Goal: Task Accomplishment & Management: Use online tool/utility

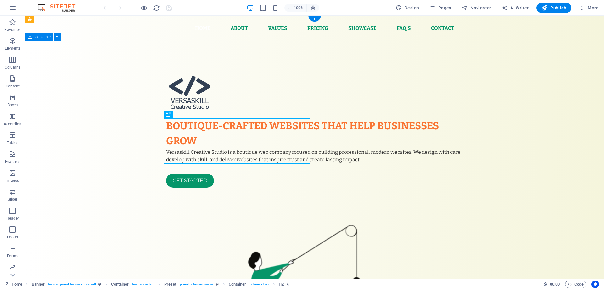
click at [534, 127] on div "Boutique-crafted websites that help businesses grow Versaskill Creative Studio …" at bounding box center [314, 277] width 579 height 472
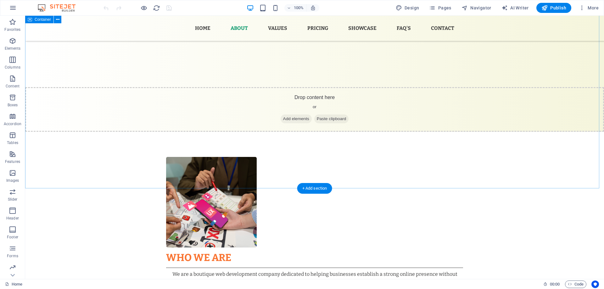
scroll to position [472, 0]
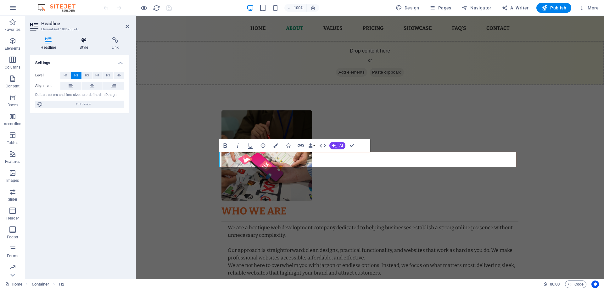
click at [79, 37] on icon at bounding box center [84, 40] width 30 height 6
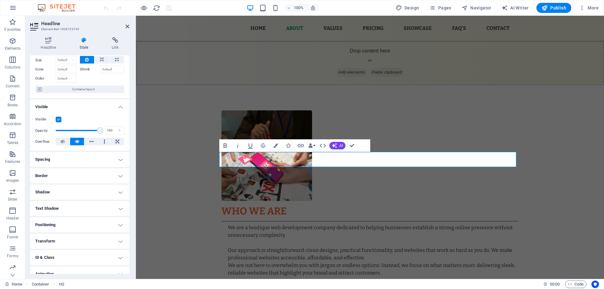
scroll to position [0, 0]
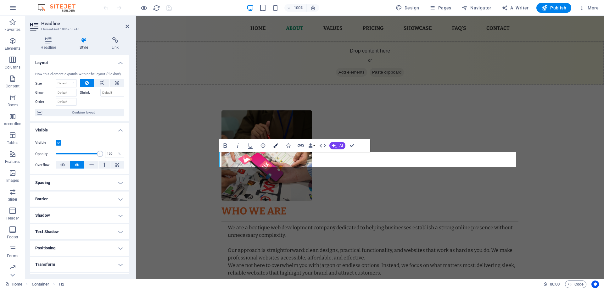
click at [275, 145] on icon "button" at bounding box center [275, 146] width 4 height 4
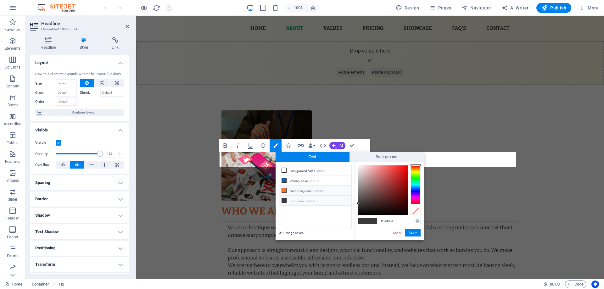
click at [294, 188] on li "Secondary color #f97432" at bounding box center [315, 191] width 72 height 10
type input "#f97432"
click at [412, 233] on button "Apply" at bounding box center [413, 233] width 16 height 8
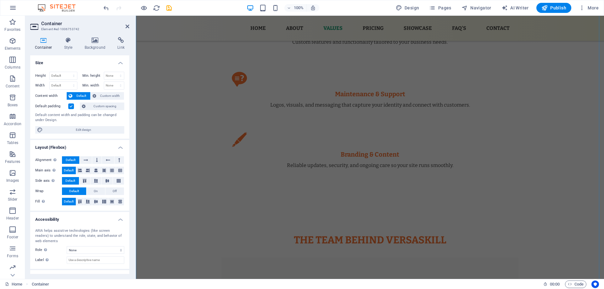
scroll to position [881, 0]
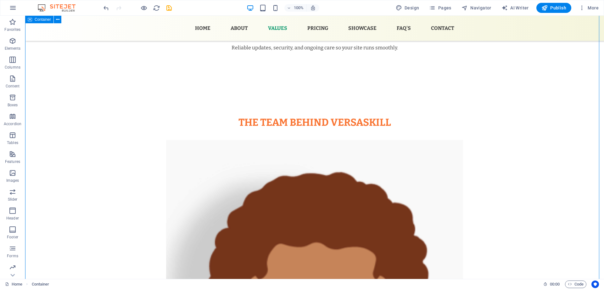
scroll to position [913, 0]
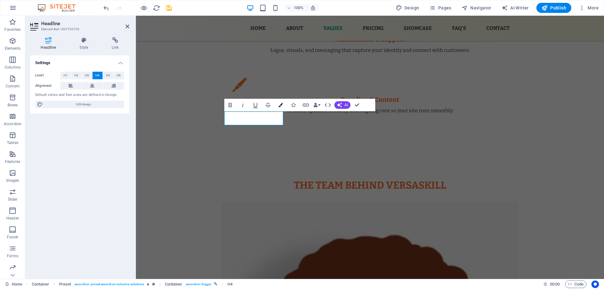
click at [280, 108] on button "Colors" at bounding box center [281, 105] width 12 height 13
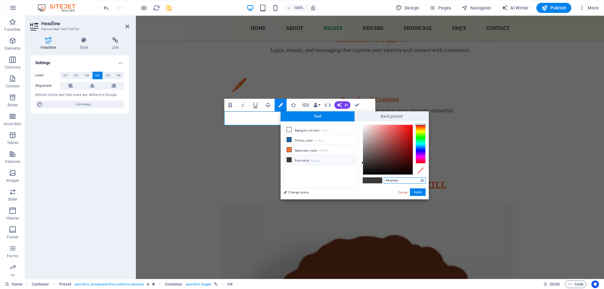
click at [394, 177] on input "#3a3a3a" at bounding box center [405, 180] width 42 height 6
click at [394, 178] on input "#3a3a3a" at bounding box center [405, 180] width 42 height 6
click at [397, 180] on input "#3a3a3a" at bounding box center [405, 180] width 42 height 6
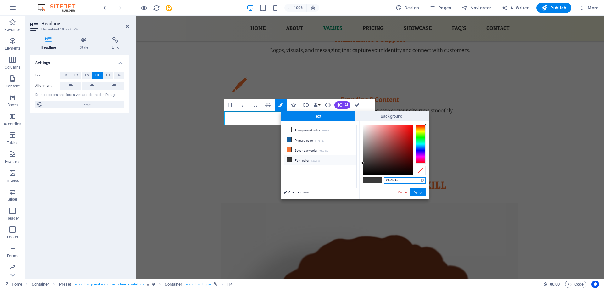
paste input "059669"
type input "#059669"
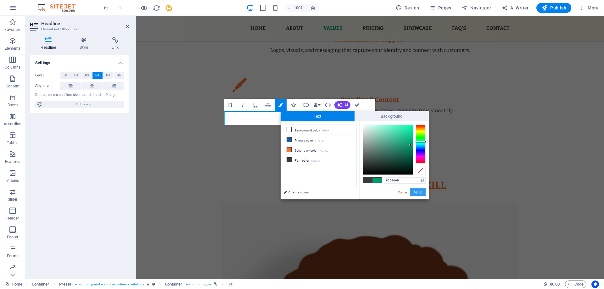
click at [420, 193] on button "Apply" at bounding box center [418, 193] width 16 height 8
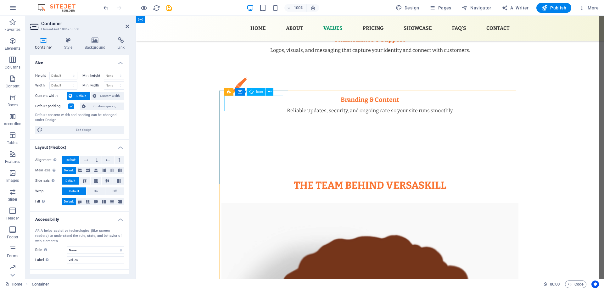
select select "xMidYMid"
select select "px"
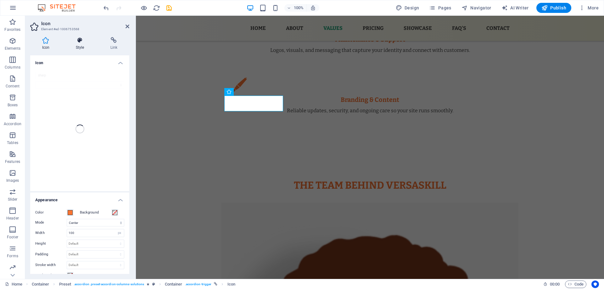
click at [78, 40] on icon at bounding box center [80, 40] width 32 height 6
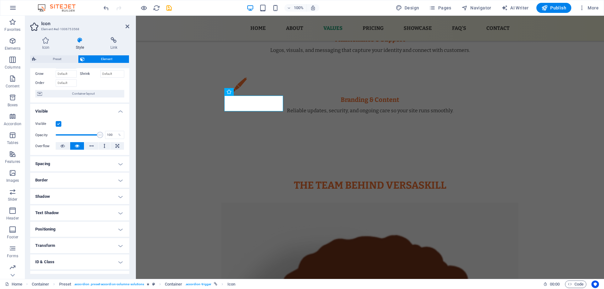
scroll to position [0, 0]
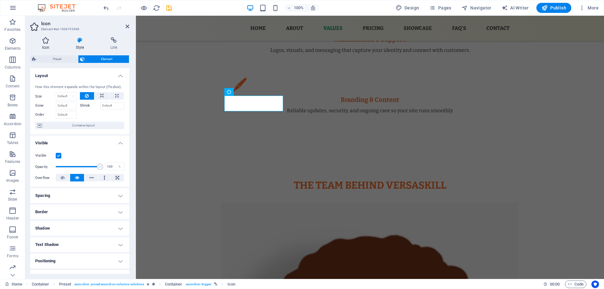
click at [45, 42] on icon at bounding box center [45, 40] width 31 height 6
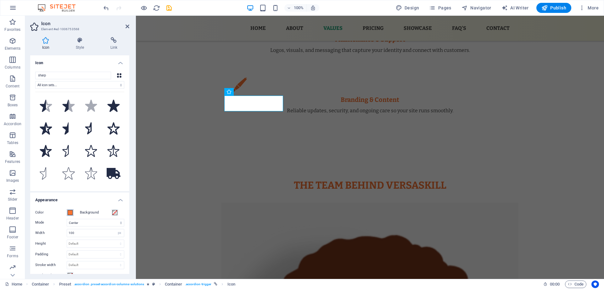
click at [70, 212] on span at bounding box center [70, 212] width 5 height 5
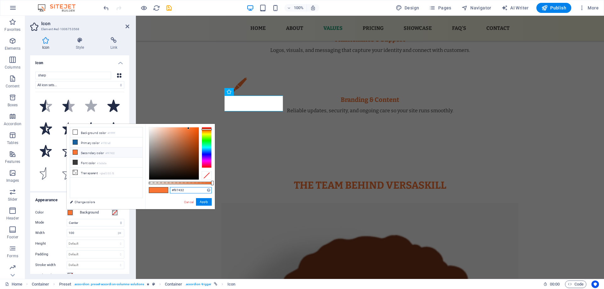
click at [183, 192] on input "#f97432" at bounding box center [191, 190] width 42 height 6
paste input "059669"
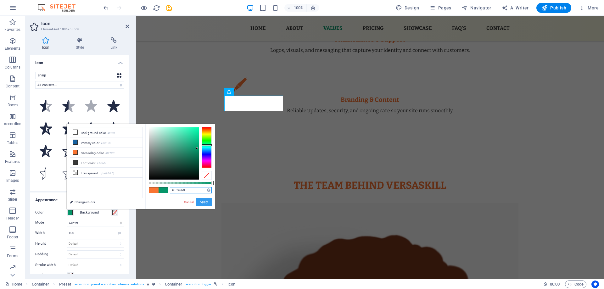
type input "#059669"
click at [202, 202] on button "Apply" at bounding box center [204, 202] width 16 height 8
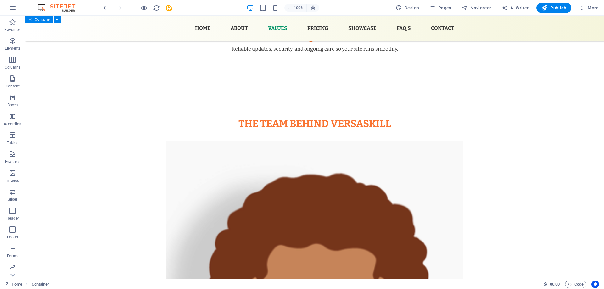
scroll to position [976, 0]
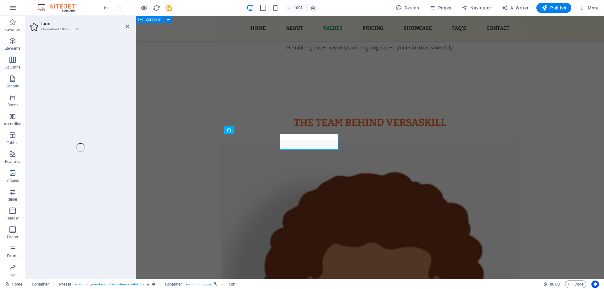
select select "xMidYMid"
select select "px"
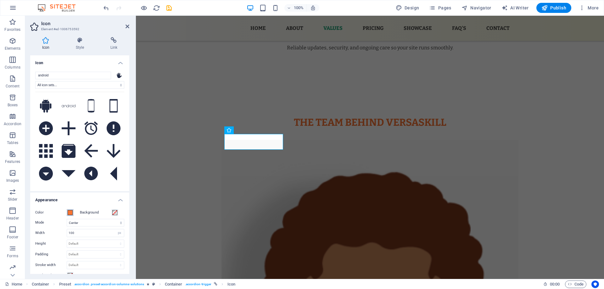
click at [70, 213] on span at bounding box center [70, 212] width 5 height 5
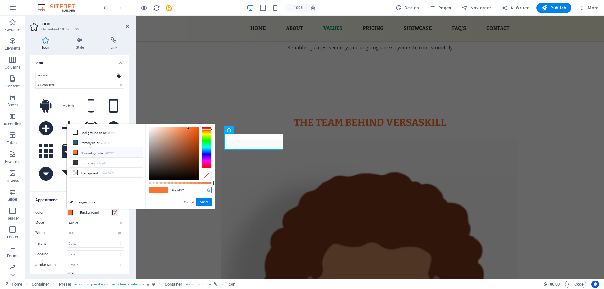
click at [178, 190] on input "#f97432" at bounding box center [191, 190] width 42 height 6
paste input "059669"
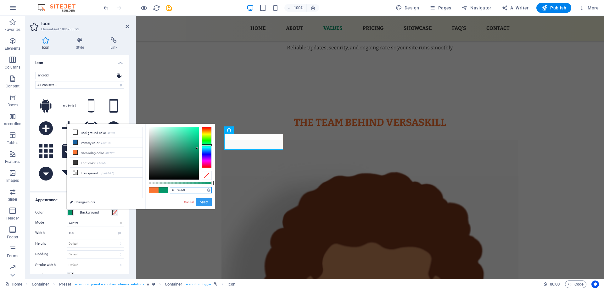
type input "#059669"
drag, startPoint x: 200, startPoint y: 199, endPoint x: 65, endPoint y: 184, distance: 135.5
click at [200, 199] on button "Apply" at bounding box center [204, 202] width 16 height 8
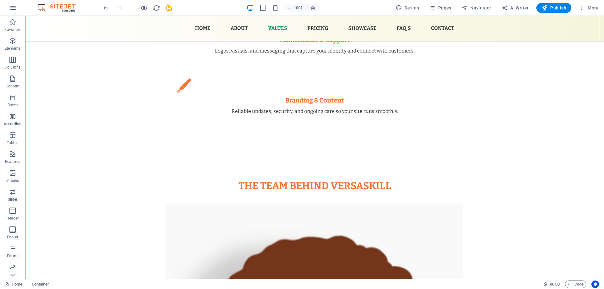
scroll to position [913, 0]
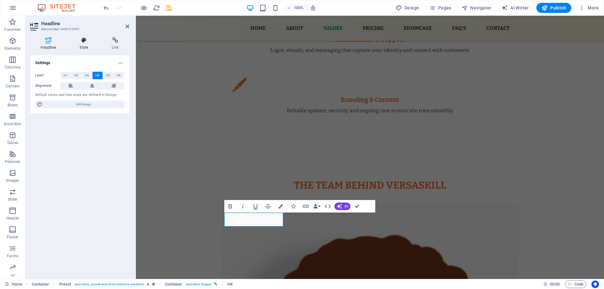
click at [82, 46] on h4 "Style" at bounding box center [85, 43] width 32 height 13
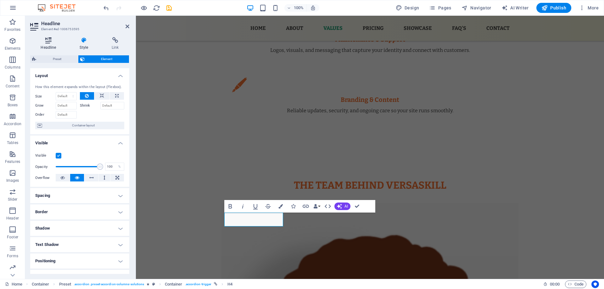
click at [52, 42] on icon at bounding box center [48, 40] width 37 height 6
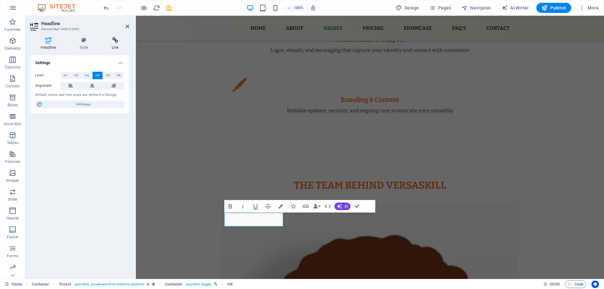
click at [114, 42] on icon at bounding box center [115, 40] width 28 height 6
click at [81, 40] on icon at bounding box center [84, 40] width 30 height 6
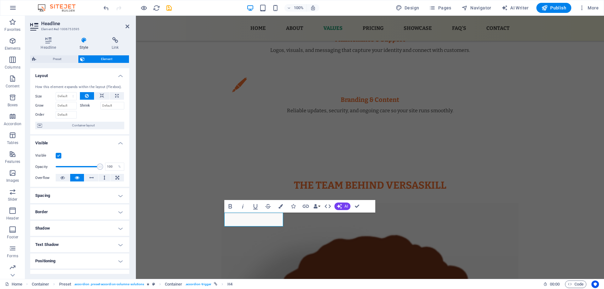
click at [81, 40] on icon at bounding box center [84, 40] width 30 height 6
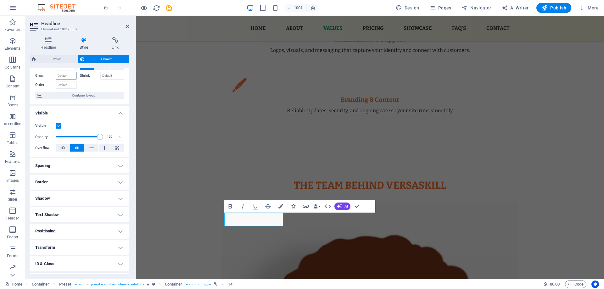
scroll to position [0, 0]
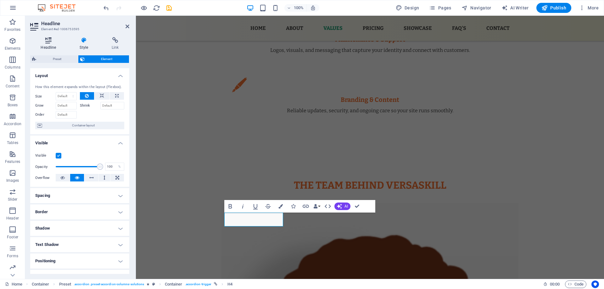
click at [52, 46] on h4 "Headline" at bounding box center [49, 43] width 39 height 13
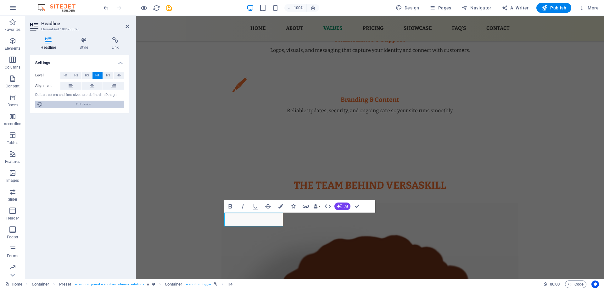
click at [73, 105] on span "Edit design" at bounding box center [84, 105] width 78 height 8
select select "px"
select select "400"
select select "px"
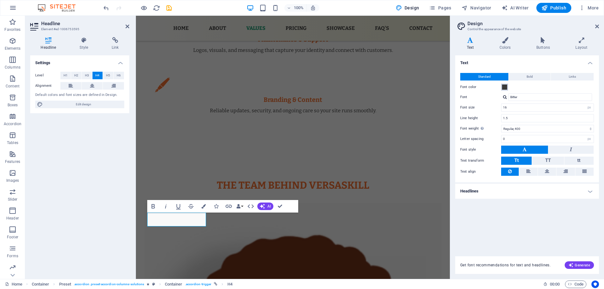
click at [506, 88] on span at bounding box center [504, 87] width 5 height 5
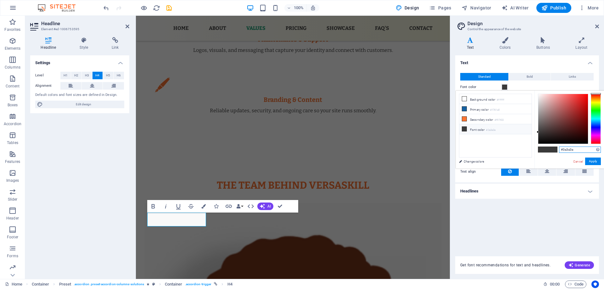
click at [571, 151] on input "#3a3a3a" at bounding box center [580, 150] width 42 height 6
paste input "059669"
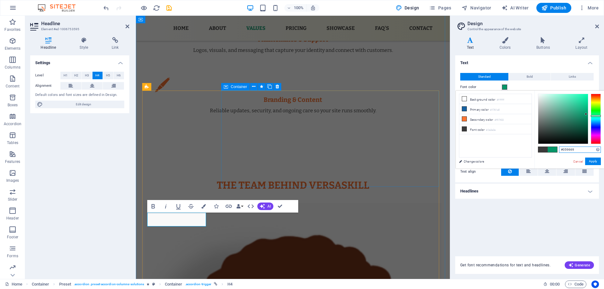
type input "#059669"
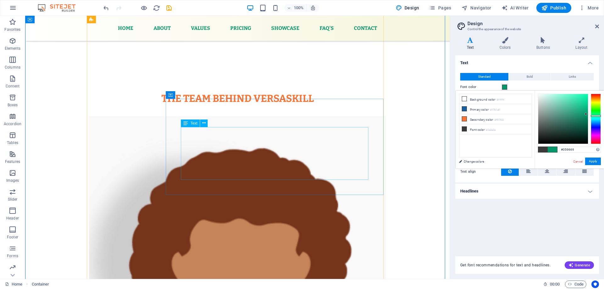
scroll to position [1007, 0]
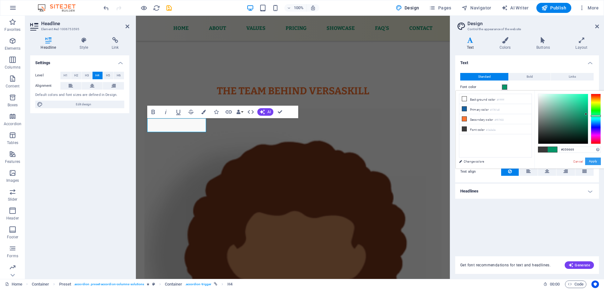
click at [592, 164] on button "Apply" at bounding box center [593, 162] width 16 height 8
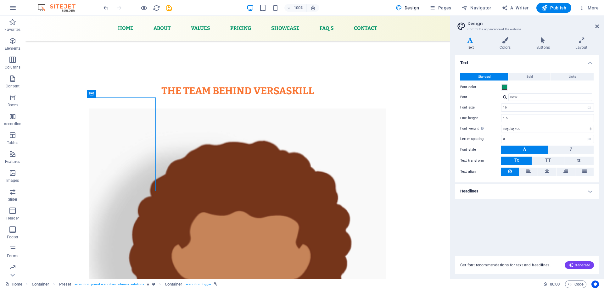
click at [595, 26] on h2 "Design" at bounding box center [534, 24] width 132 height 6
click at [597, 26] on icon at bounding box center [597, 26] width 4 height 5
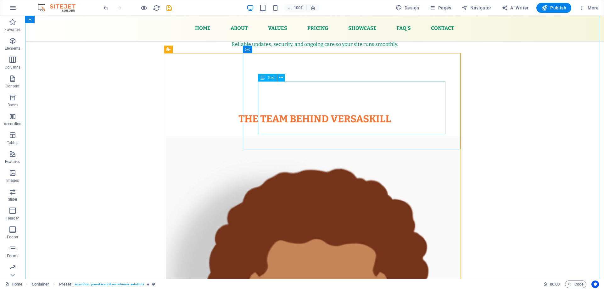
scroll to position [944, 0]
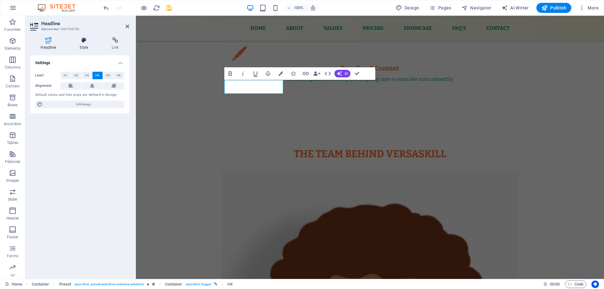
click at [84, 41] on icon at bounding box center [84, 40] width 30 height 6
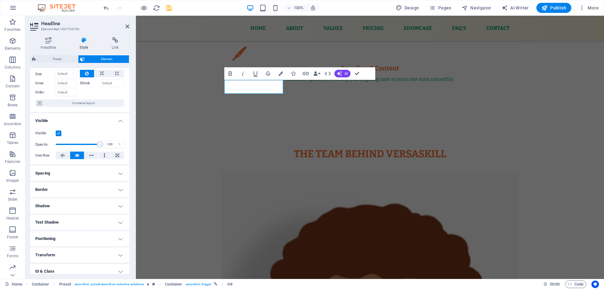
scroll to position [31, 0]
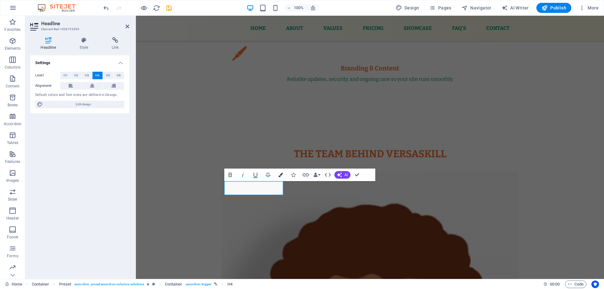
click at [282, 175] on icon "button" at bounding box center [281, 175] width 4 height 4
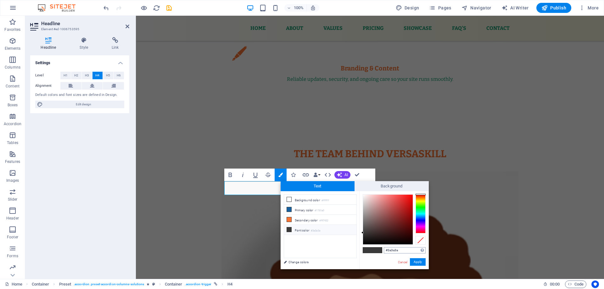
click at [392, 248] on input "#3a3a3a" at bounding box center [405, 250] width 42 height 6
type input "#059669"
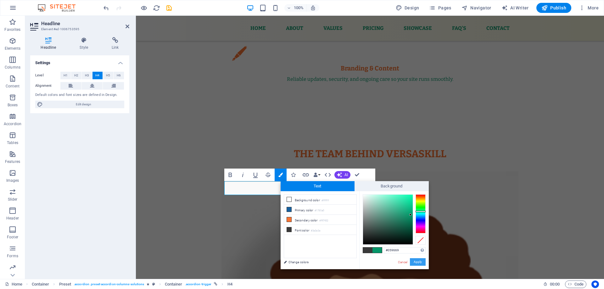
click at [419, 262] on button "Apply" at bounding box center [418, 262] width 16 height 8
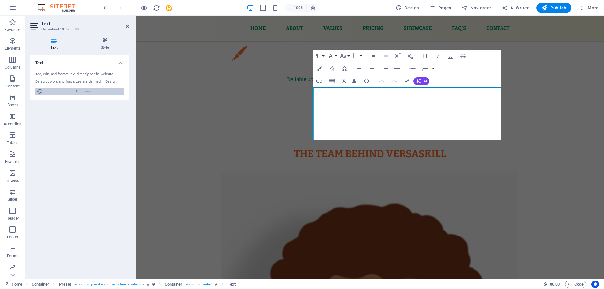
click at [107, 94] on span "Edit design" at bounding box center [84, 92] width 78 height 8
select select "px"
select select "400"
select select "px"
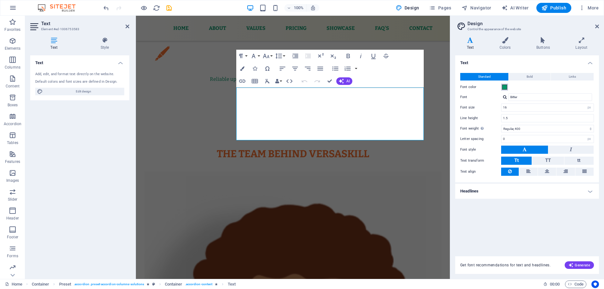
click at [503, 88] on span at bounding box center [504, 87] width 5 height 5
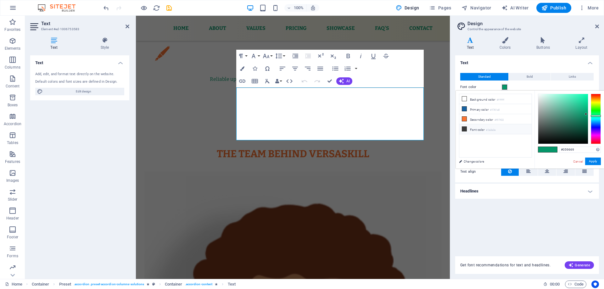
click at [487, 128] on li "Font color #3a3a3a" at bounding box center [495, 129] width 72 height 10
type input "#3a3a3a"
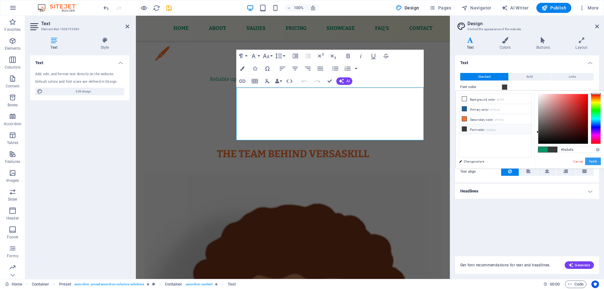
click at [594, 164] on button "Apply" at bounding box center [593, 162] width 16 height 8
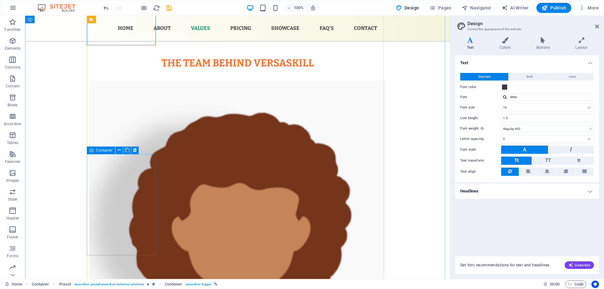
scroll to position [1070, 0]
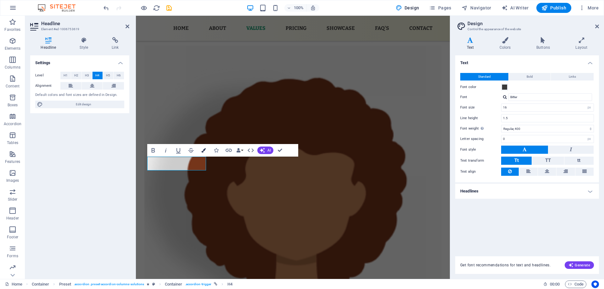
click at [207, 149] on button "Colors" at bounding box center [204, 150] width 12 height 13
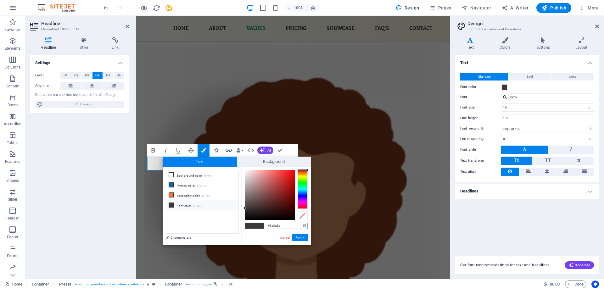
click at [273, 225] on input "#3a3a3a" at bounding box center [287, 226] width 42 height 6
type input "#059669"
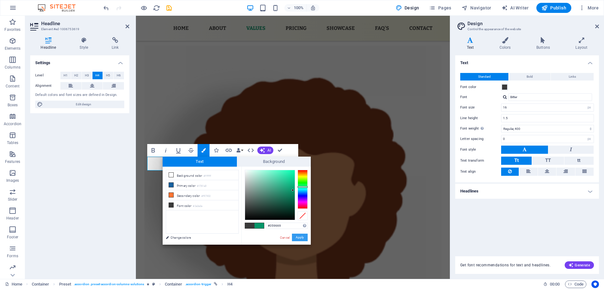
click at [300, 238] on button "Apply" at bounding box center [300, 238] width 16 height 8
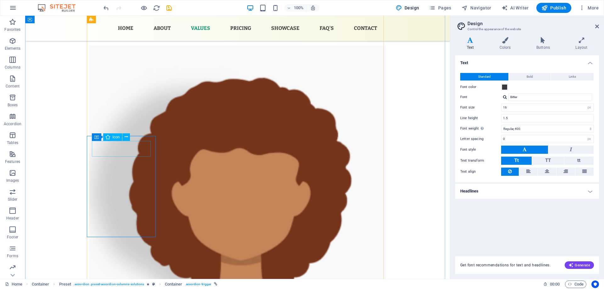
select select "xMidYMid"
select select "px"
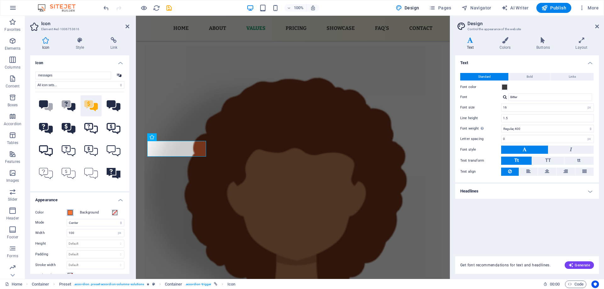
click at [67, 213] on button "Color" at bounding box center [70, 212] width 7 height 7
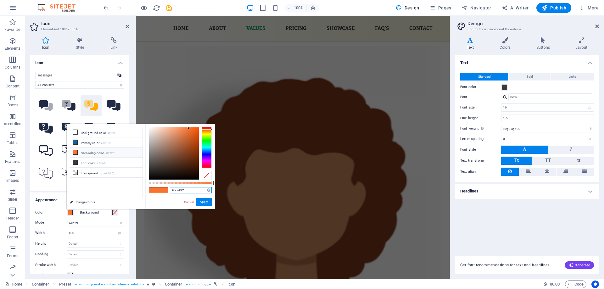
click at [182, 187] on input "#f97432" at bounding box center [191, 190] width 42 height 6
paste input "059669"
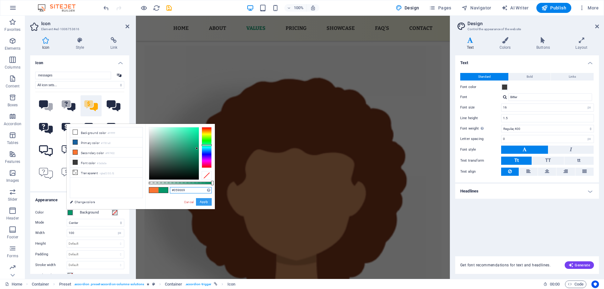
type input "#059669"
click at [206, 202] on button "Apply" at bounding box center [204, 202] width 16 height 8
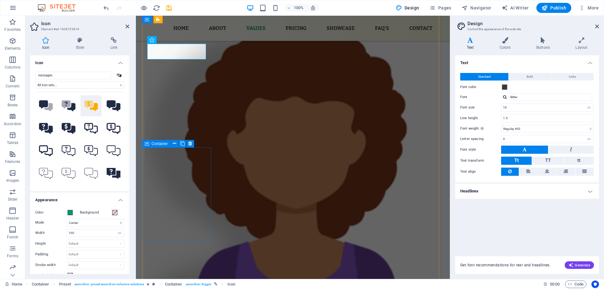
scroll to position [1196, 0]
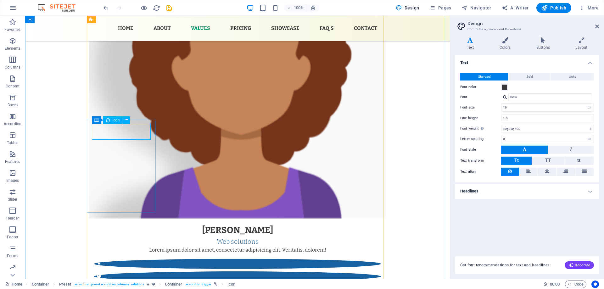
select select "xMidYMid"
select select "px"
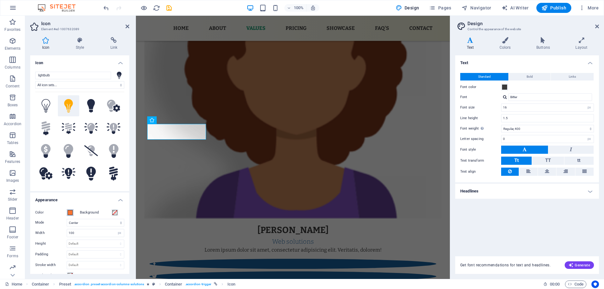
click at [72, 213] on span at bounding box center [70, 212] width 5 height 5
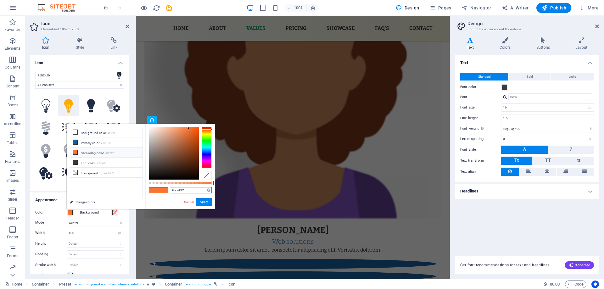
click at [181, 190] on input "#f97432" at bounding box center [191, 190] width 42 height 6
paste input "059669"
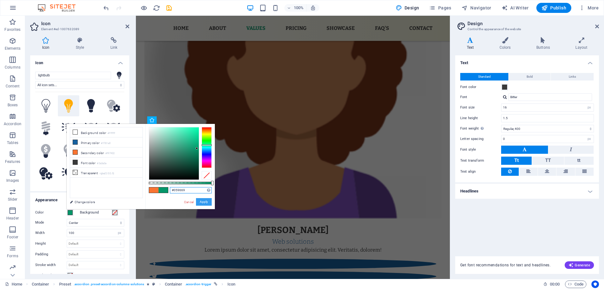
type input "#059669"
click at [209, 203] on button "Apply" at bounding box center [204, 202] width 16 height 8
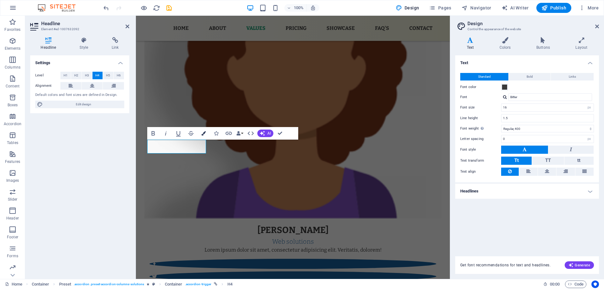
click at [205, 133] on icon "button" at bounding box center [203, 133] width 4 height 4
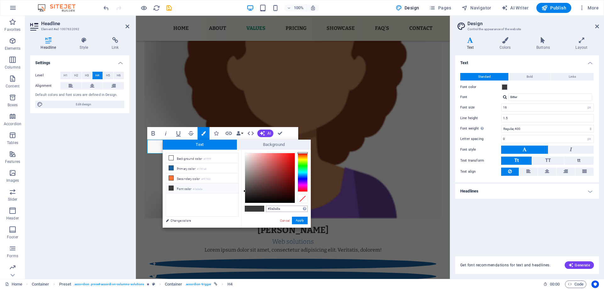
click at [273, 208] on input "#3a3a3a" at bounding box center [287, 209] width 42 height 6
type input "#059669"
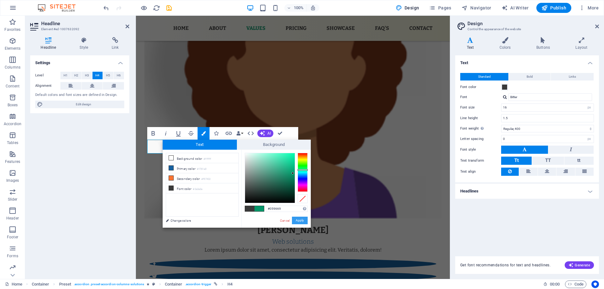
click at [300, 221] on button "Apply" at bounding box center [300, 221] width 16 height 8
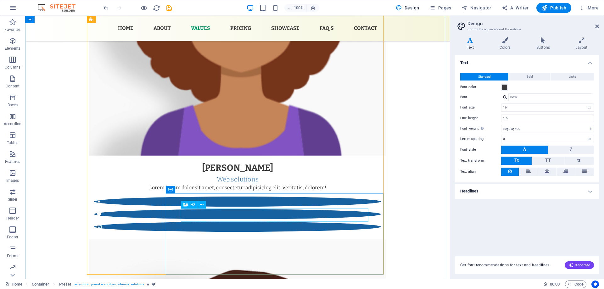
scroll to position [1259, 0]
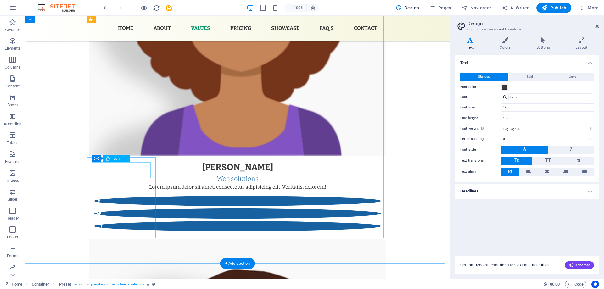
select select "xMidYMid"
select select "px"
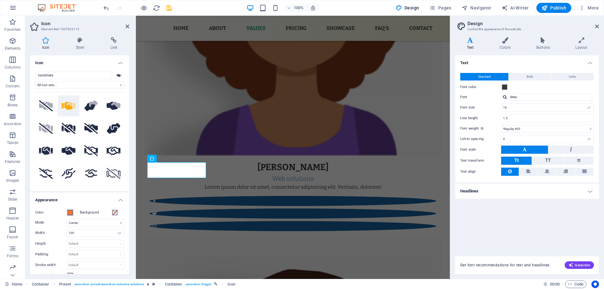
click at [70, 213] on span at bounding box center [70, 212] width 5 height 5
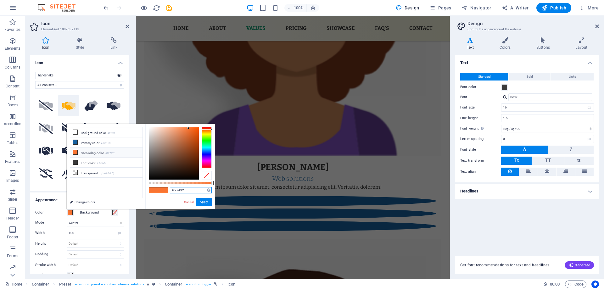
click at [178, 191] on input "#f97432" at bounding box center [191, 190] width 42 height 6
paste input "059669"
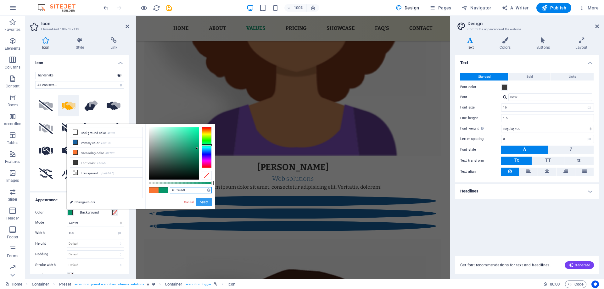
type input "#059669"
click at [204, 200] on button "Apply" at bounding box center [204, 202] width 16 height 8
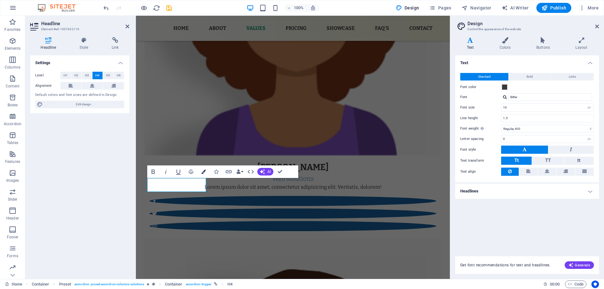
click at [202, 170] on icon "button" at bounding box center [203, 172] width 4 height 4
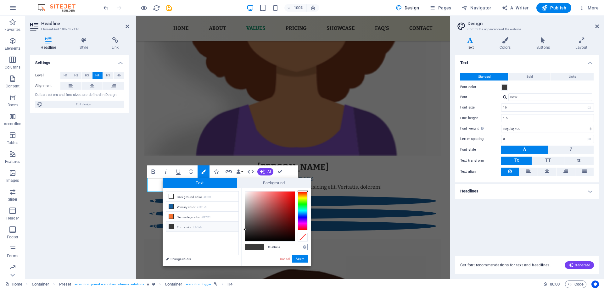
click at [276, 247] on input "#3a3a3a" at bounding box center [287, 247] width 42 height 6
type input "#059669"
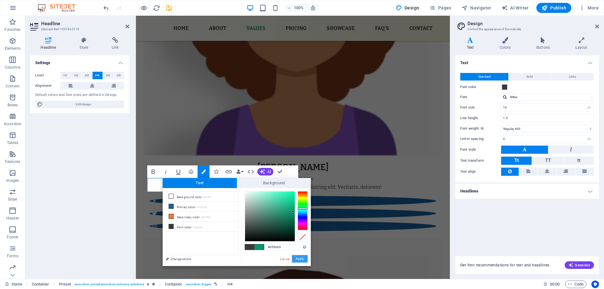
click at [300, 257] on button "Apply" at bounding box center [300, 259] width 16 height 8
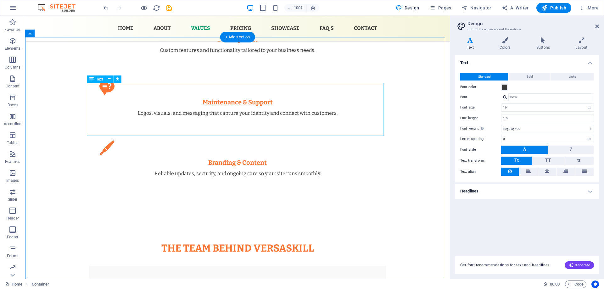
scroll to position [787, 0]
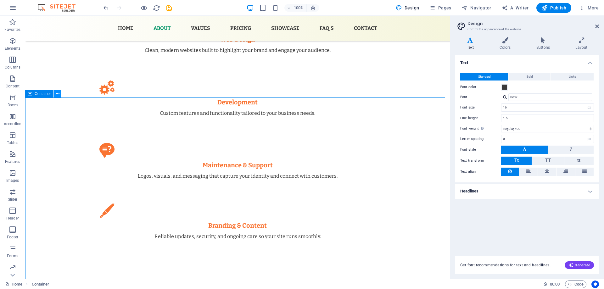
click at [56, 94] on icon at bounding box center [57, 93] width 3 height 7
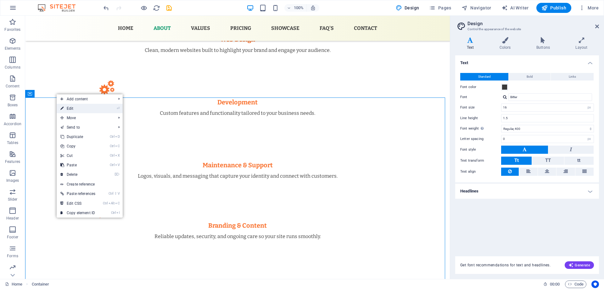
click at [70, 106] on link "⏎ Edit" at bounding box center [78, 108] width 42 height 9
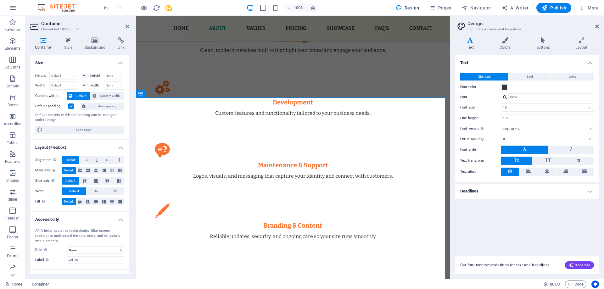
click at [54, 23] on h2 "Container" at bounding box center [85, 24] width 88 height 6
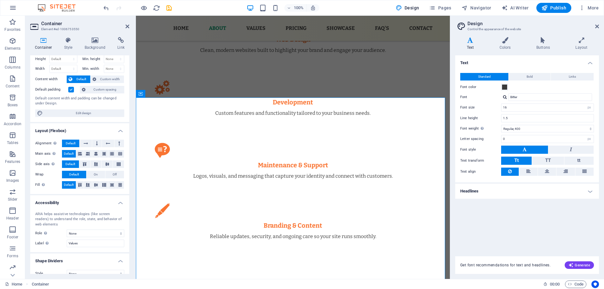
scroll to position [25, 0]
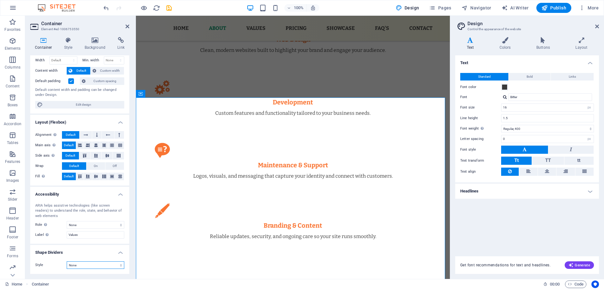
click at [91, 265] on select "None Triangle Square Diagonal Polygon 1 Polygon 2 Zigzag Multiple Zigzags Waves…" at bounding box center [96, 266] width 58 height 8
click at [67, 262] on select "None Triangle Square Diagonal Polygon 1 Polygon 2 Zigzag Multiple Zigzags Waves…" at bounding box center [96, 266] width 58 height 8
click at [74, 265] on select "None Triangle Square Diagonal Polygon 1 Polygon 2 Zigzag Multiple Zigzags Waves…" at bounding box center [96, 266] width 58 height 8
select select "none"
click at [67, 262] on select "None Triangle Square Diagonal Polygon 1 Polygon 2 Zigzag Multiple Zigzags Waves…" at bounding box center [96, 266] width 58 height 8
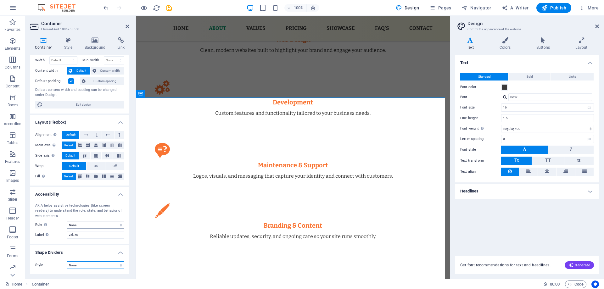
scroll to position [0, 0]
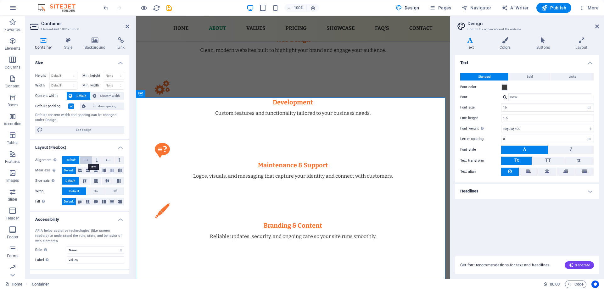
click at [87, 159] on icon at bounding box center [86, 160] width 4 height 8
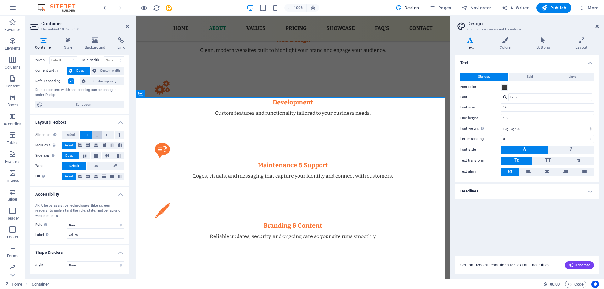
click at [97, 135] on icon at bounding box center [97, 135] width 2 height 8
click at [107, 135] on icon at bounding box center [108, 135] width 4 height 8
click at [122, 133] on button at bounding box center [119, 135] width 9 height 8
click at [72, 137] on span "Default" at bounding box center [71, 135] width 10 height 8
click at [119, 135] on icon at bounding box center [119, 135] width 2 height 8
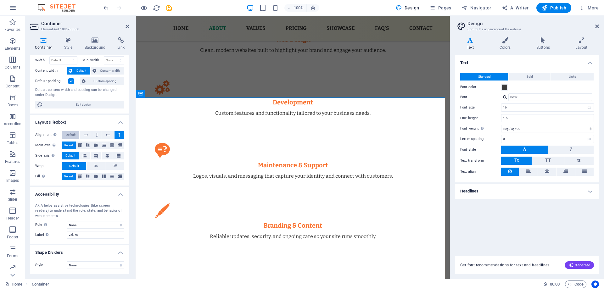
click at [73, 136] on span "Default" at bounding box center [71, 135] width 10 height 8
click at [81, 145] on icon at bounding box center [80, 146] width 4 height 8
click at [90, 144] on button at bounding box center [88, 146] width 8 height 8
click at [117, 145] on button at bounding box center [120, 146] width 8 height 8
click at [73, 145] on span "Default" at bounding box center [69, 146] width 10 height 8
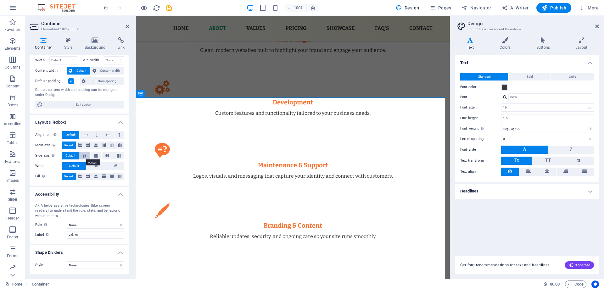
click at [84, 155] on icon at bounding box center [85, 156] width 8 height 4
click at [555, 9] on span "Publish" at bounding box center [554, 8] width 25 height 6
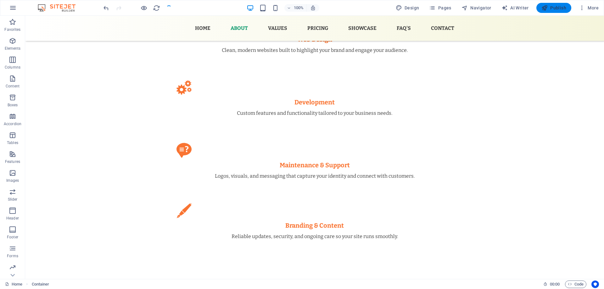
checkbox input "false"
click at [555, 9] on span "Publish" at bounding box center [554, 8] width 25 height 6
